Goal: Check status: Check status

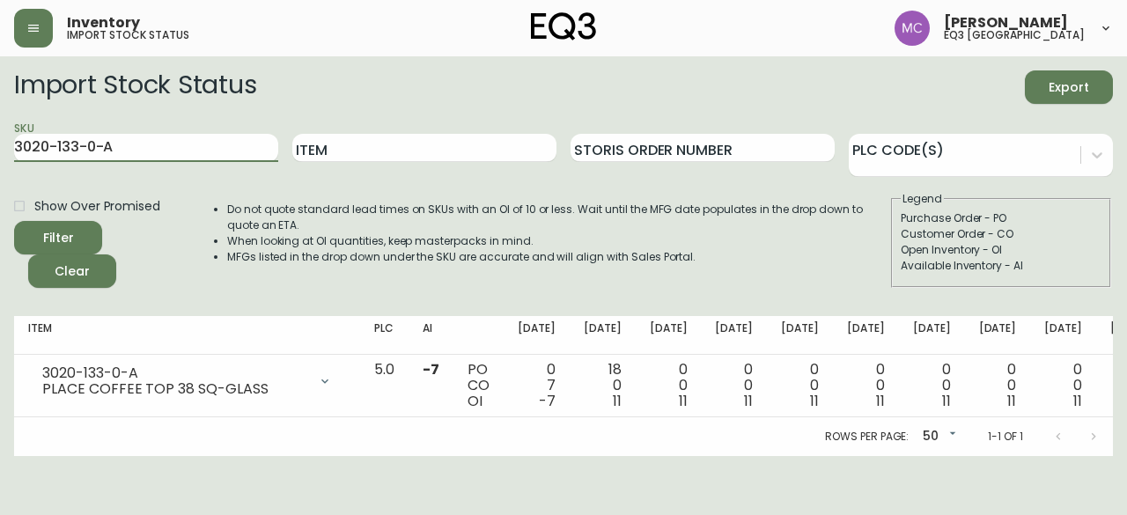
click at [0, 132] on main "Import Stock Status Export SKU 3020-133-0-A Item Storis Order Number PLC Code(s…" at bounding box center [563, 256] width 1127 height 400
type input "3180-240-8-A"
click at [14, 221] on button "Filter" at bounding box center [58, 237] width 88 height 33
drag, startPoint x: 167, startPoint y: 151, endPoint x: 0, endPoint y: 121, distance: 169.9
click at [0, 121] on main "Import Stock Status Export SKU 3180-240-8-A Item Storis Order Number PLC Code(s…" at bounding box center [563, 256] width 1127 height 400
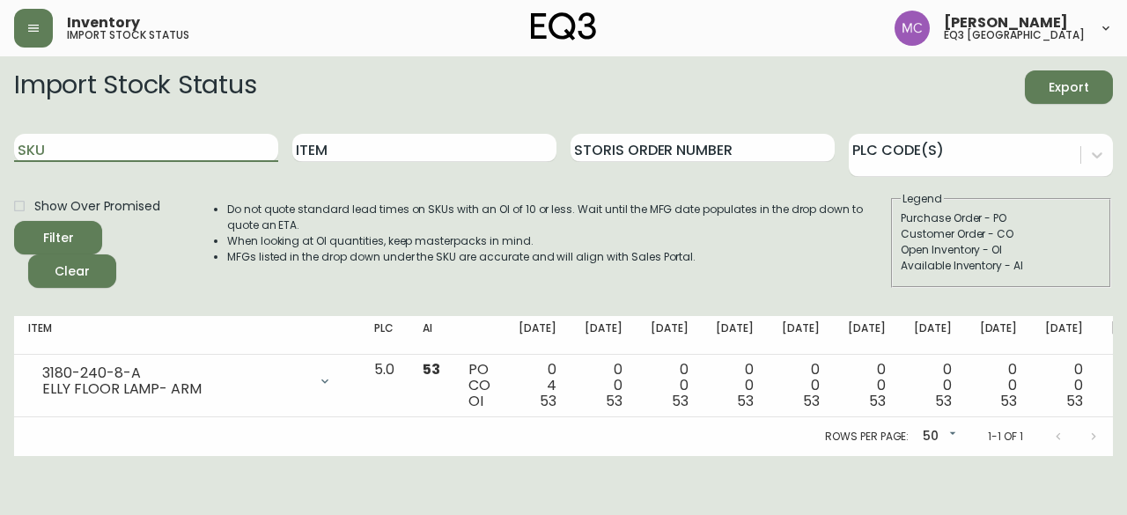
paste input "3180-240-0-B"
type input "3180-240-0-B"
click at [14, 221] on button "Filter" at bounding box center [58, 237] width 88 height 33
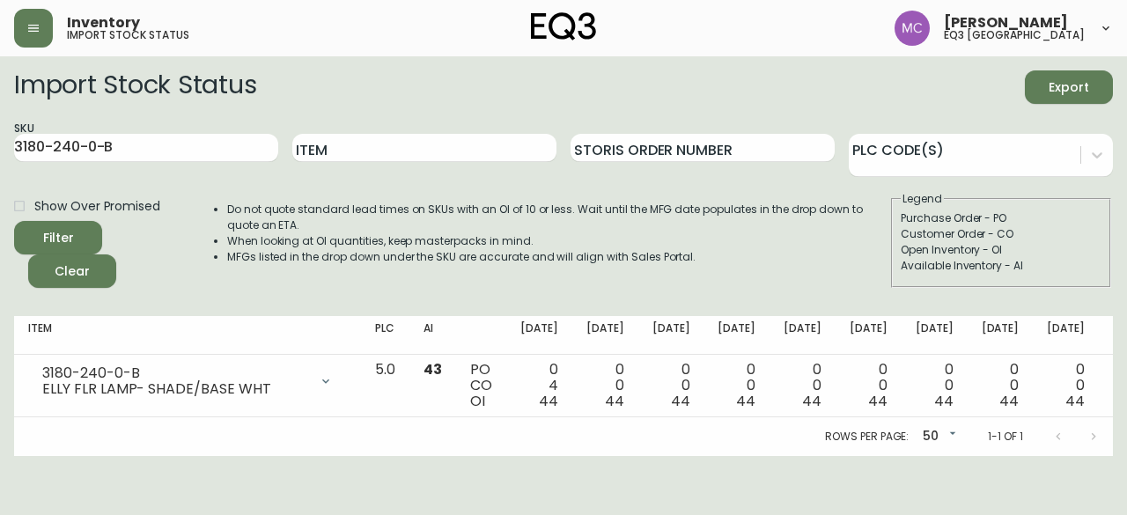
click at [0, 291] on main "Import Stock Status Export SKU 3180-240-0-B Item Storis Order Number PLC Code(s…" at bounding box center [563, 256] width 1127 height 400
